Goal: Task Accomplishment & Management: Manage account settings

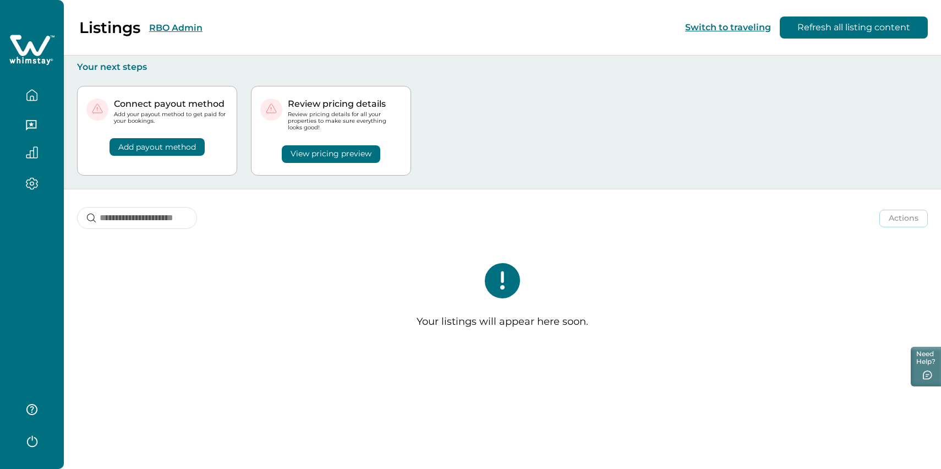
click at [32, 96] on icon "button" at bounding box center [31, 98] width 3 height 4
click at [255, 29] on div "Listings RBO Admin Switch to traveling Refresh all listing content" at bounding box center [470, 28] width 941 height 56
click at [149, 217] on input at bounding box center [137, 218] width 120 height 22
type input "**********"
click at [34, 186] on icon "button" at bounding box center [32, 183] width 12 height 13
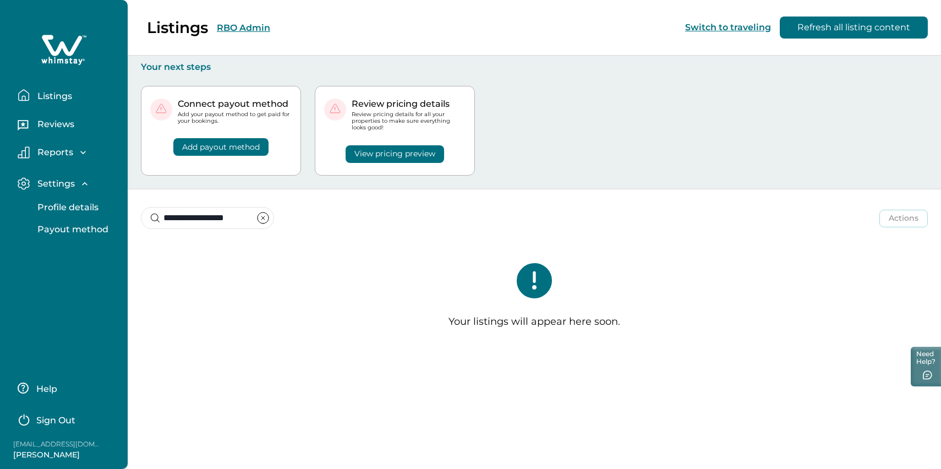
click at [78, 87] on button "Listings" at bounding box center [68, 95] width 101 height 22
click at [56, 96] on p "Listings" at bounding box center [53, 96] width 38 height 11
click at [56, 129] on button "Reviews" at bounding box center [68, 126] width 101 height 22
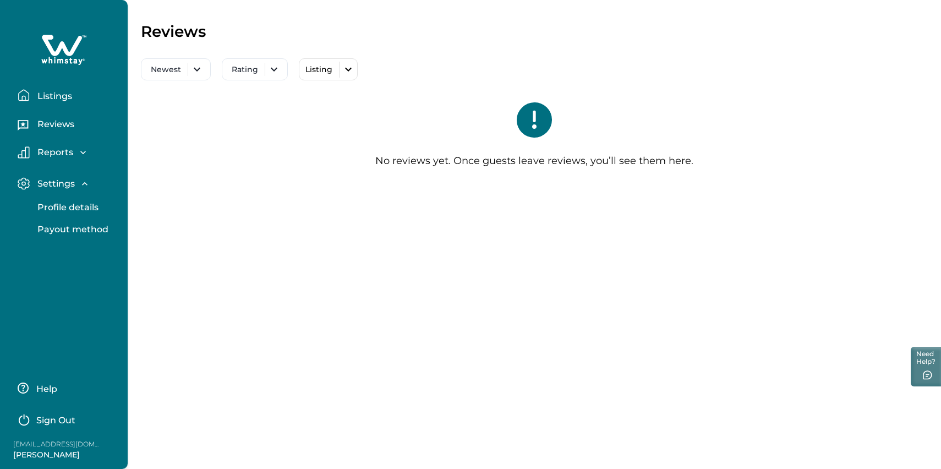
click at [64, 101] on button "Listings" at bounding box center [68, 95] width 101 height 22
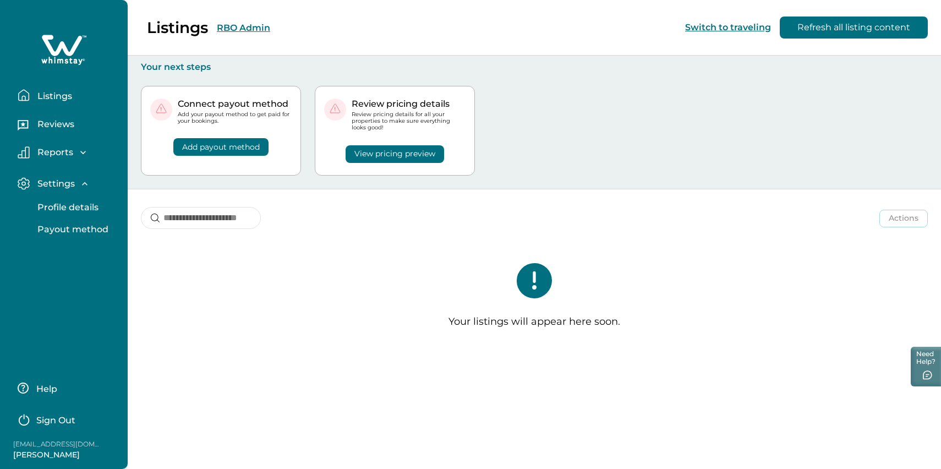
click at [54, 96] on p "Listings" at bounding box center [53, 96] width 38 height 11
click at [66, 103] on button "Listings" at bounding box center [68, 95] width 101 height 22
click at [63, 96] on p "Listings" at bounding box center [53, 96] width 38 height 11
click at [851, 29] on button "Refresh all listing content" at bounding box center [854, 28] width 148 height 22
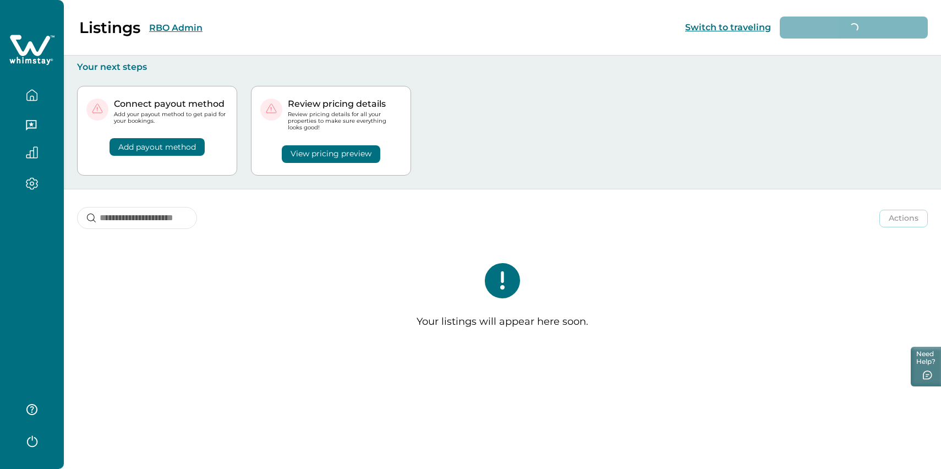
click at [26, 93] on icon "button" at bounding box center [32, 95] width 12 height 12
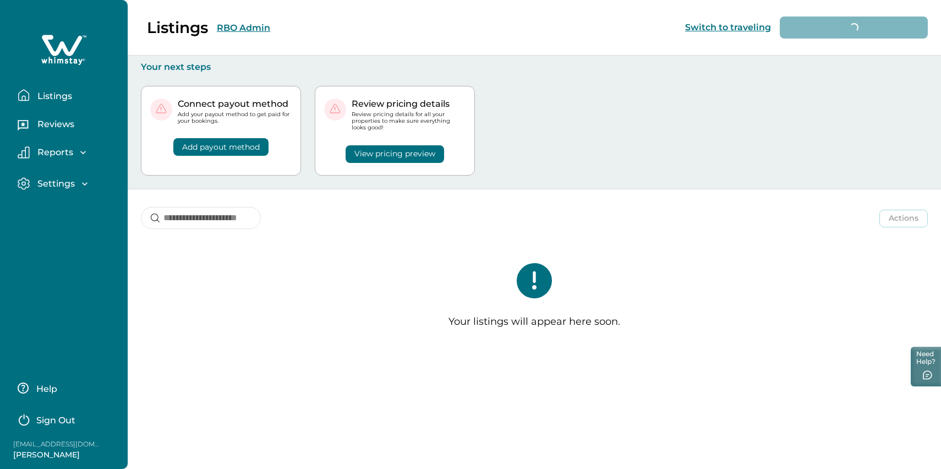
click at [55, 95] on p "Listings" at bounding box center [53, 96] width 38 height 11
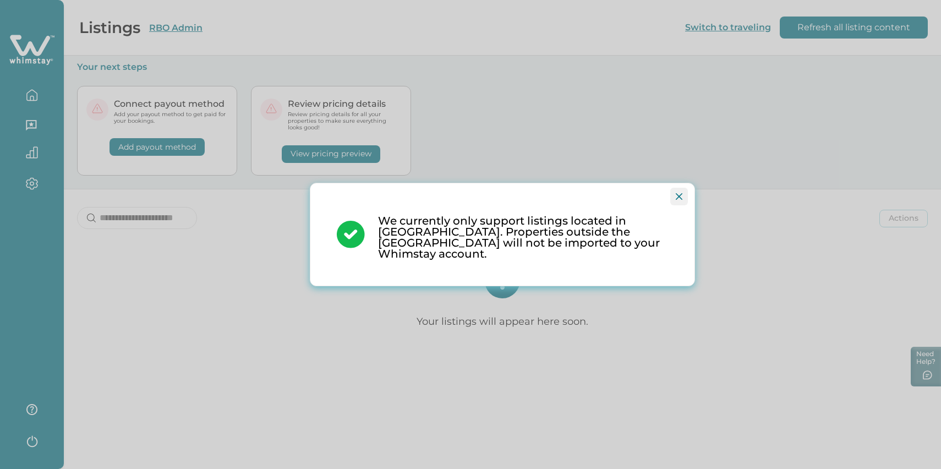
click at [676, 205] on button "Close" at bounding box center [679, 197] width 18 height 18
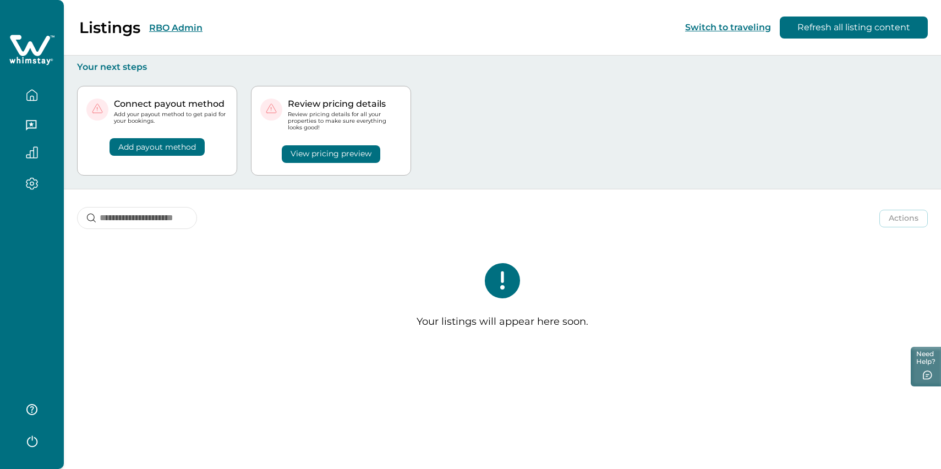
click at [28, 441] on icon "button" at bounding box center [32, 442] width 10 height 12
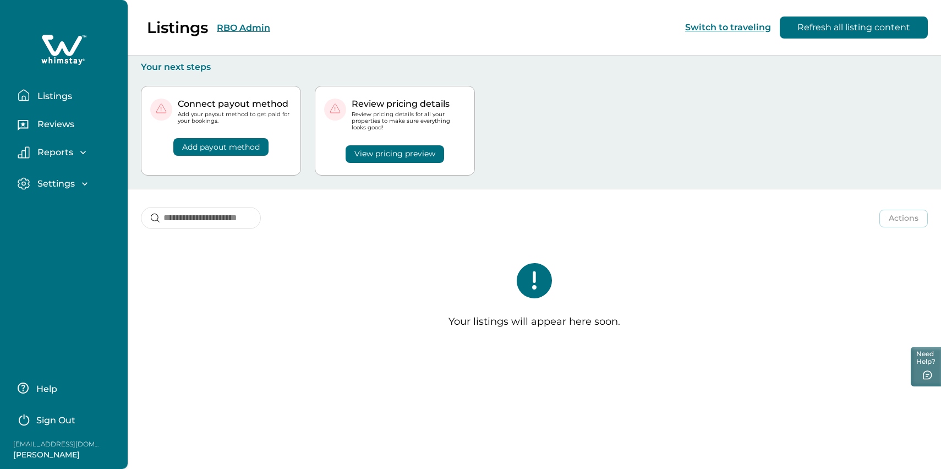
click at [46, 424] on p "Sign Out" at bounding box center [55, 420] width 39 height 11
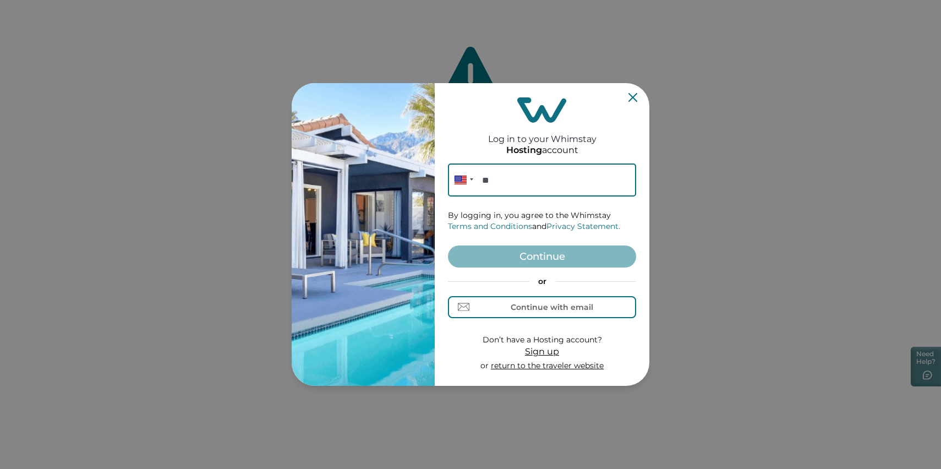
click at [520, 177] on input "**" at bounding box center [542, 179] width 188 height 33
click at [500, 307] on div "Continue with email" at bounding box center [543, 307] width 102 height 12
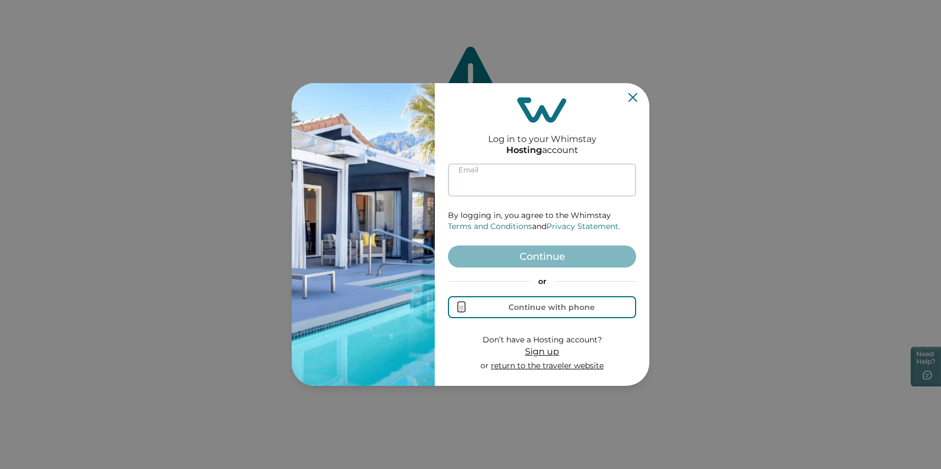
click at [510, 186] on input at bounding box center [542, 179] width 188 height 33
click at [491, 179] on input at bounding box center [542, 179] width 188 height 33
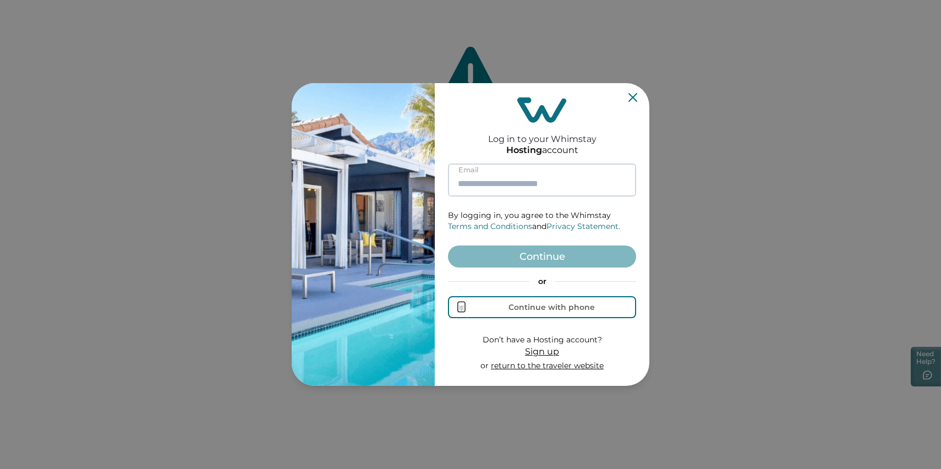
type input "*"
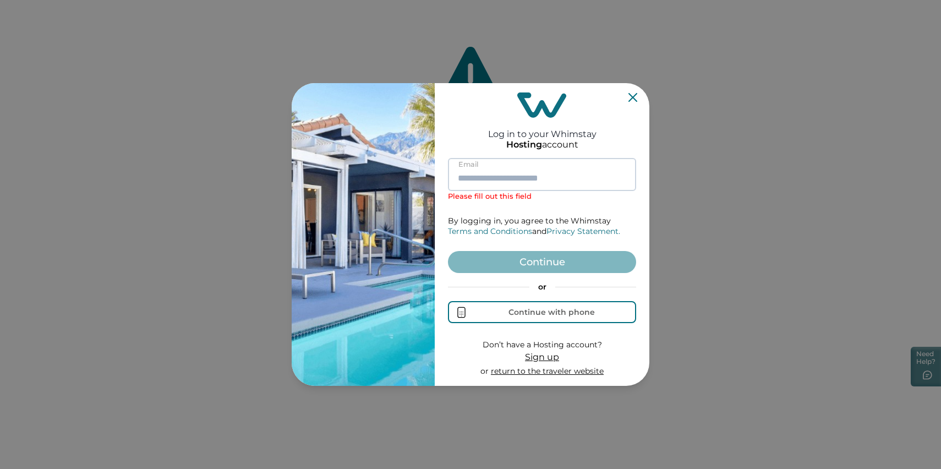
click at [490, 180] on input at bounding box center [542, 174] width 188 height 33
type input "*"
click at [490, 179] on input at bounding box center [542, 174] width 188 height 33
type input "*"
click at [518, 182] on input at bounding box center [542, 174] width 188 height 33
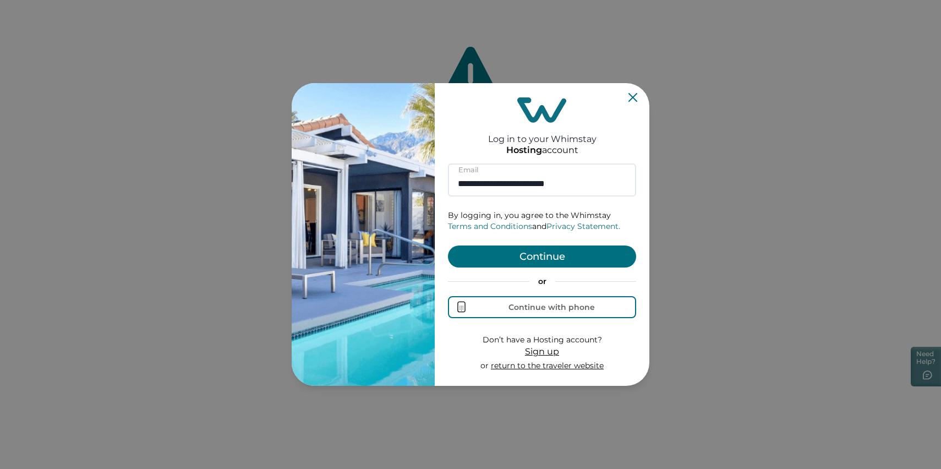
type input "**********"
click at [493, 129] on h2 "Log in to your Whimstay" at bounding box center [542, 133] width 108 height 21
click at [520, 265] on button "Continue" at bounding box center [542, 256] width 188 height 22
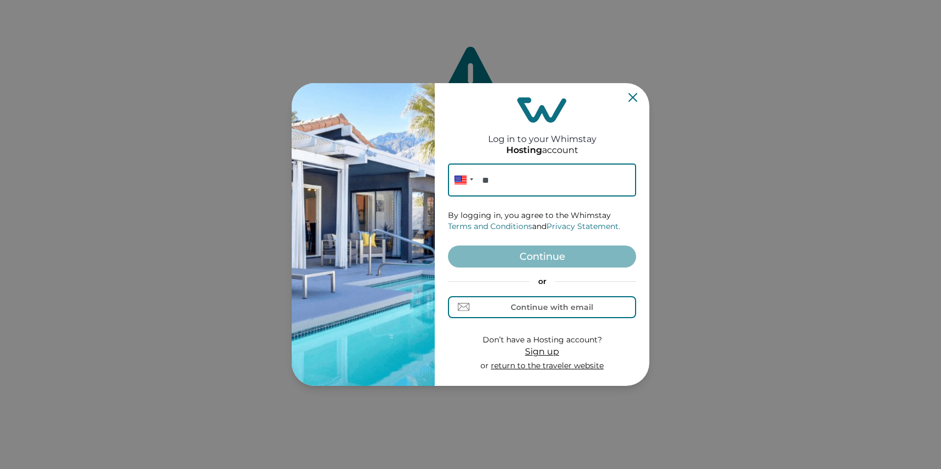
click at [514, 188] on input "**" at bounding box center [542, 179] width 188 height 33
click at [517, 308] on div "Continue with email" at bounding box center [552, 307] width 83 height 9
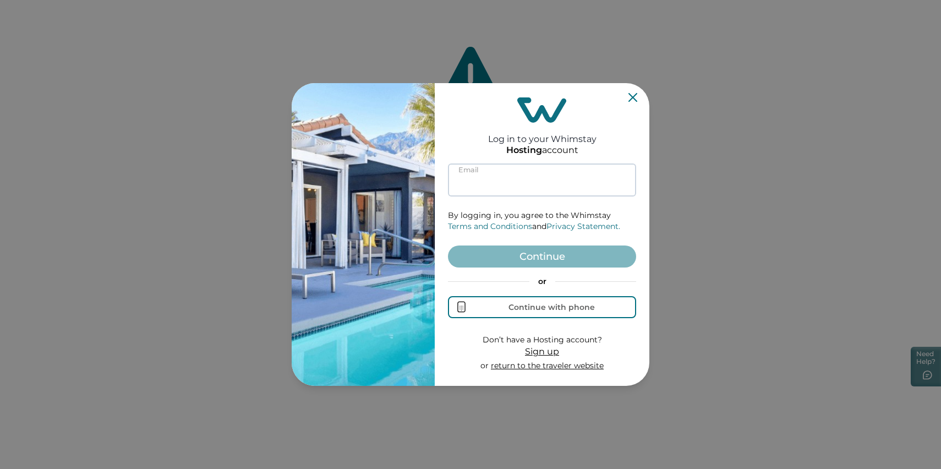
click at [526, 173] on input at bounding box center [542, 179] width 188 height 33
type input "**********"
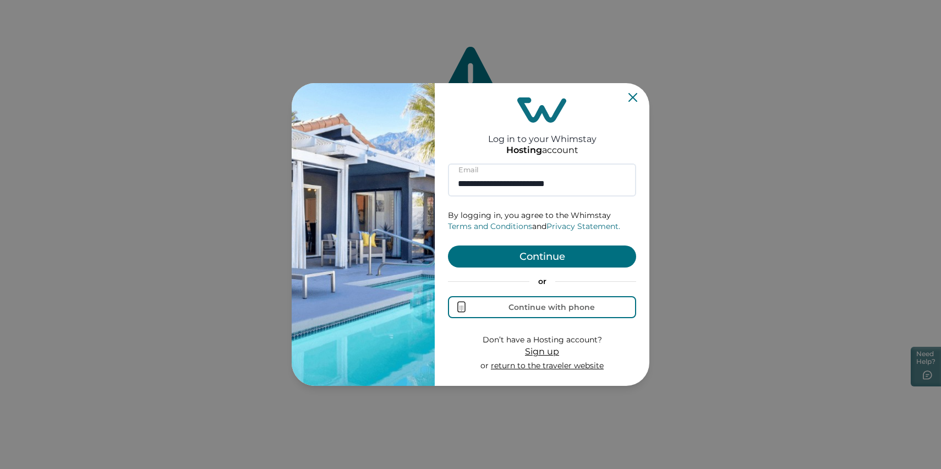
click at [532, 253] on button "Continue" at bounding box center [542, 256] width 188 height 22
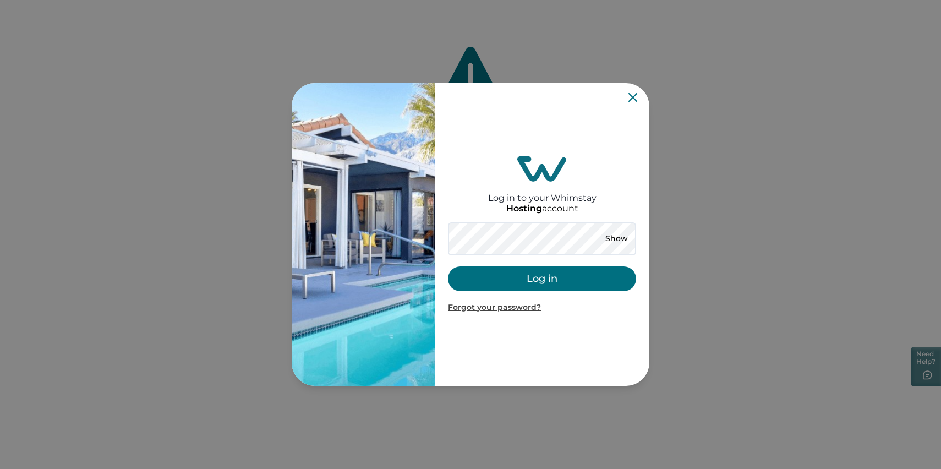
click at [554, 273] on button "Log in" at bounding box center [542, 278] width 188 height 25
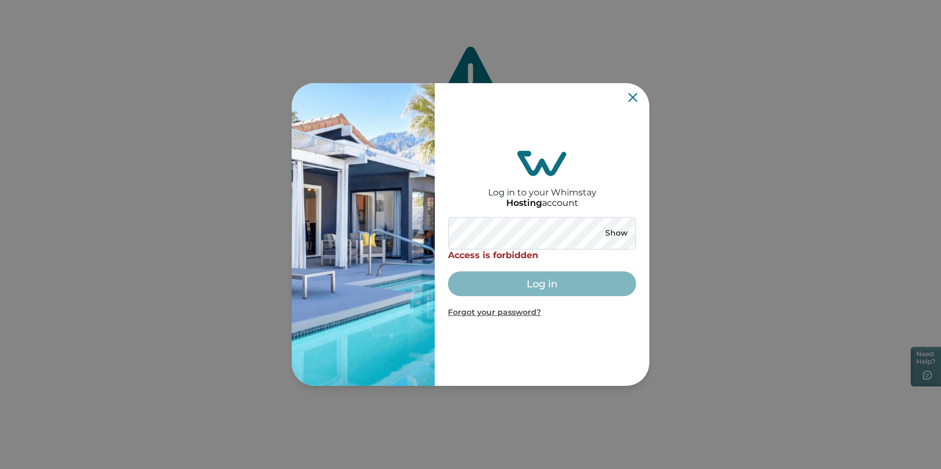
click at [634, 97] on icon "Close" at bounding box center [633, 97] width 9 height 9
